Goal: Task Accomplishment & Management: Use online tool/utility

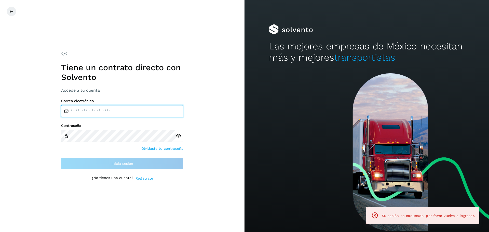
click at [101, 113] on input "email" at bounding box center [122, 111] width 122 height 12
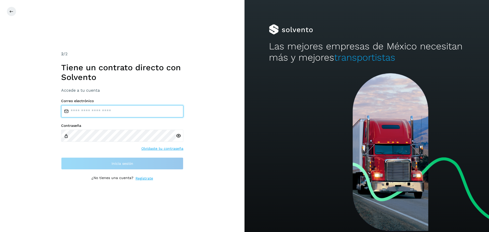
type input "**********"
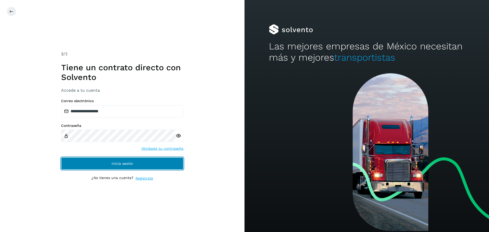
click at [124, 162] on span "Inicia sesión" at bounding box center [123, 164] width 22 height 4
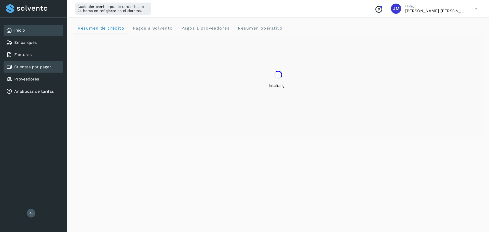
click at [45, 68] on link "Cuentas por pagar" at bounding box center [32, 66] width 37 height 5
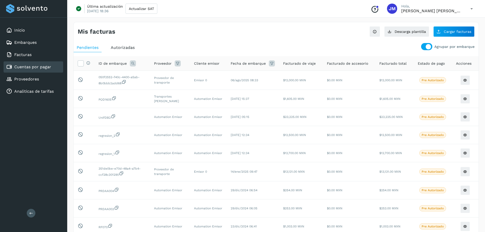
click at [432, 48] on div at bounding box center [426, 46] width 11 height 7
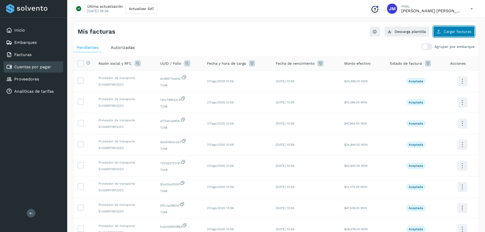
click at [462, 32] on span "Cargar facturas" at bounding box center [458, 32] width 28 height 4
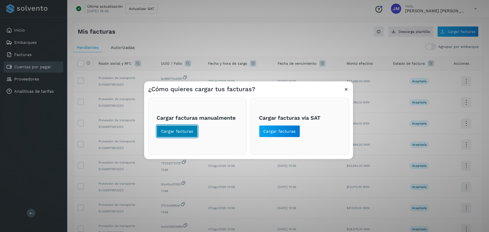
click at [182, 131] on span "Cargar facturas" at bounding box center [177, 131] width 32 height 6
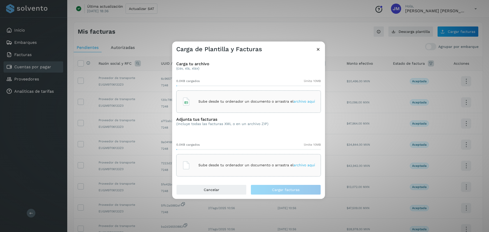
click at [220, 102] on p "Sube desde tu ordenador un documento o arrastra el archivo aquí" at bounding box center [256, 101] width 117 height 4
click at [250, 161] on div "Sube desde tu ordenador un documento o arrastra el archivo aquí" at bounding box center [248, 165] width 133 height 14
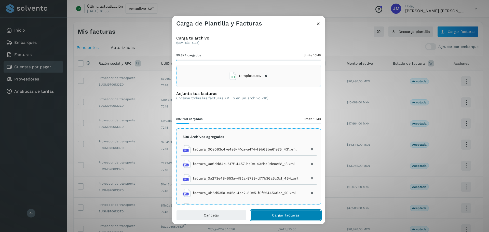
click at [278, 214] on span "Cargar facturas" at bounding box center [286, 215] width 28 height 4
